Goal: Task Accomplishment & Management: Complete application form

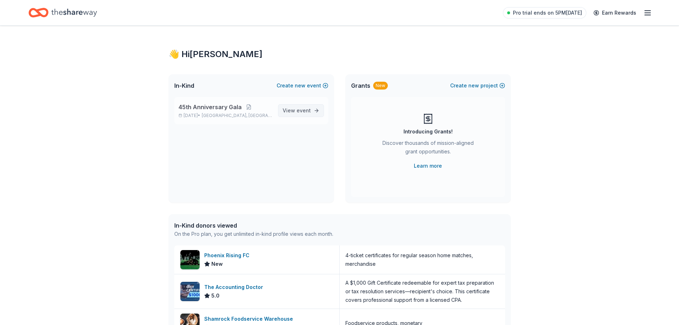
click at [312, 111] on link "View event" at bounding box center [301, 110] width 46 height 13
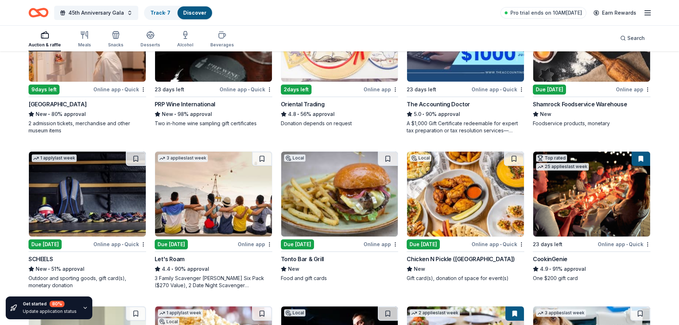
scroll to position [178, 0]
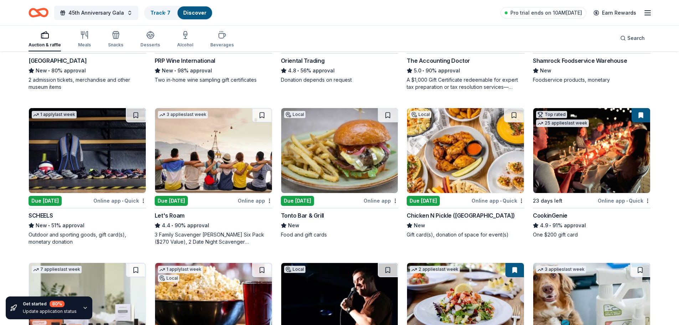
click at [88, 161] on img at bounding box center [87, 150] width 117 height 85
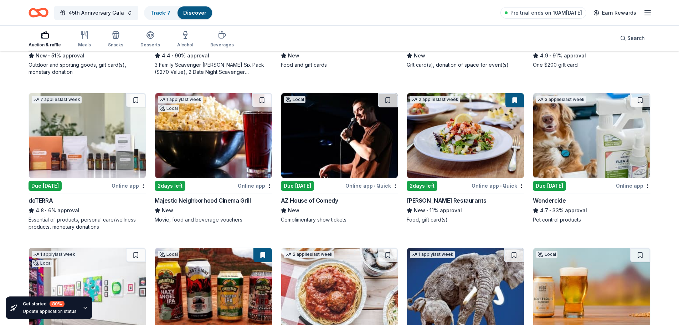
scroll to position [357, 0]
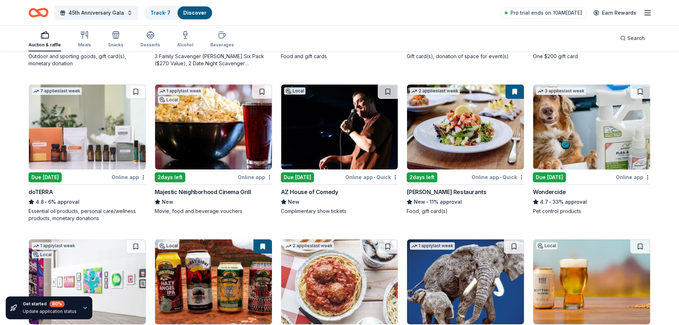
click at [92, 132] on img at bounding box center [87, 127] width 117 height 85
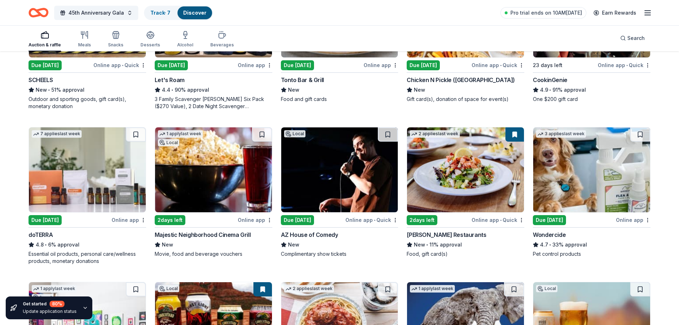
scroll to position [285, 0]
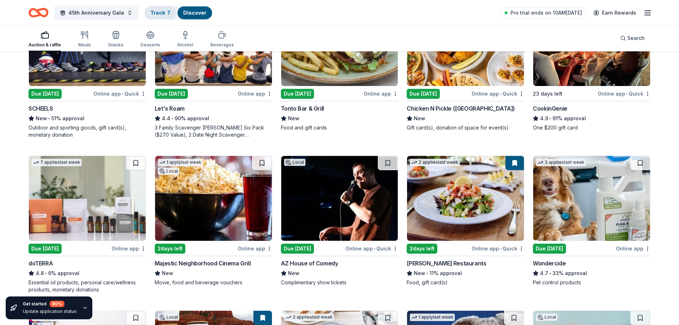
click at [163, 6] on div "Track · 7" at bounding box center [160, 12] width 31 height 13
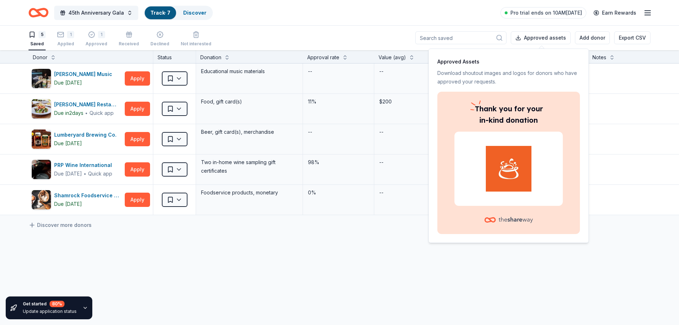
click at [201, 264] on div "[PERSON_NAME] Music Due [DATE] Apply Saved Educational music materials -- -- We…" at bounding box center [362, 206] width 724 height 286
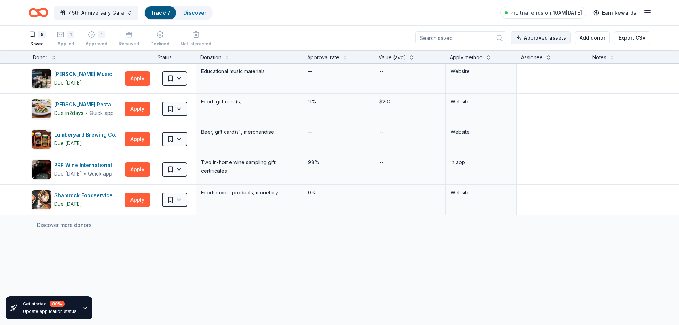
click at [549, 40] on button "Approved assets" at bounding box center [541, 37] width 60 height 13
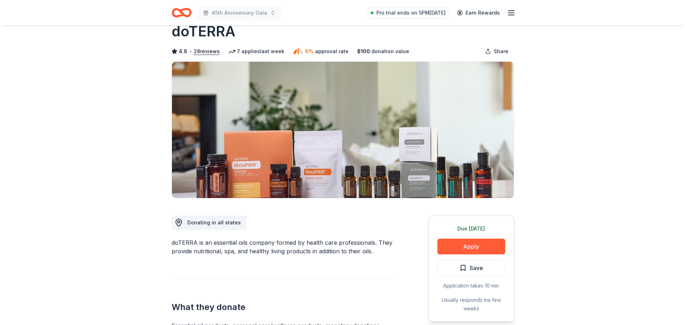
scroll to position [36, 0]
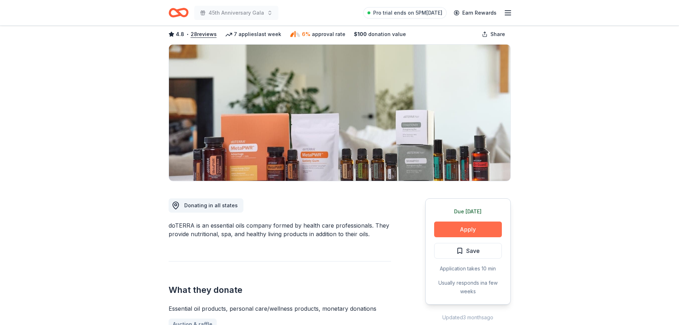
click at [491, 232] on button "Apply" at bounding box center [468, 229] width 68 height 16
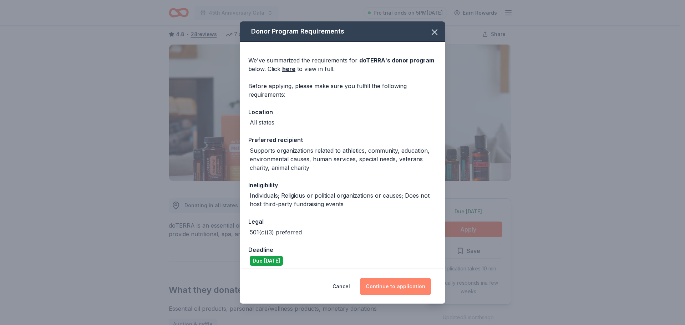
click at [399, 289] on button "Continue to application" at bounding box center [395, 286] width 71 height 17
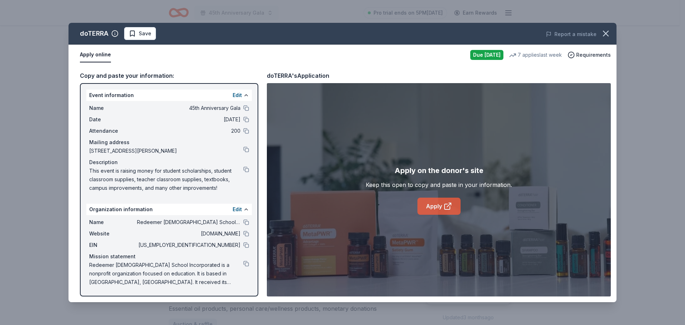
click at [438, 206] on link "Apply" at bounding box center [438, 206] width 43 height 17
